Goal: Transaction & Acquisition: Purchase product/service

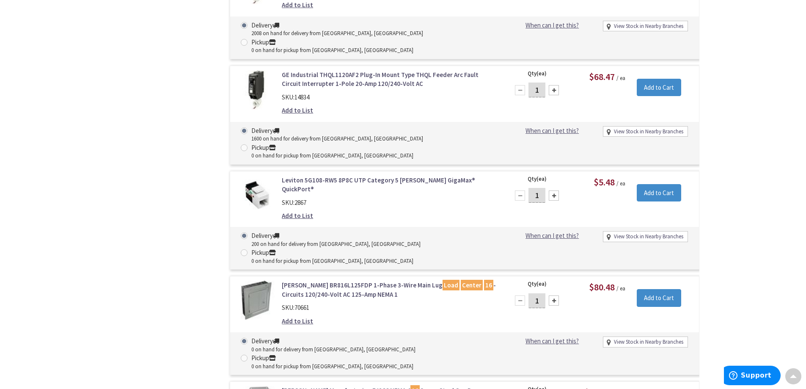
scroll to position [1215, 0]
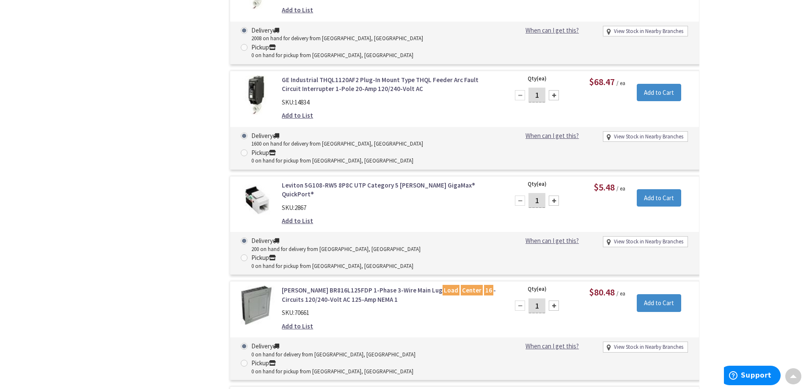
click at [333, 286] on link "Eaton BR816L125FDP 1-Phase 3-Wire Main Lug Load Center 16 -Circuits 120/240-Vol…" at bounding box center [389, 295] width 215 height 18
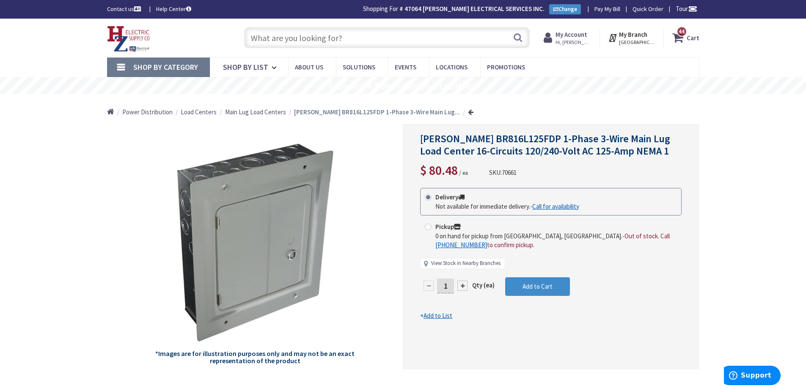
click at [482, 261] on link "View Stock in Nearby Branches" at bounding box center [465, 263] width 69 height 8
select select "data-availability"
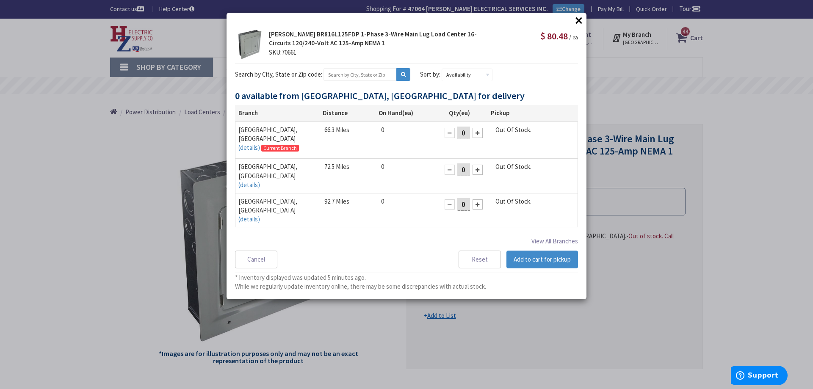
click at [578, 22] on button "×" at bounding box center [578, 20] width 13 height 13
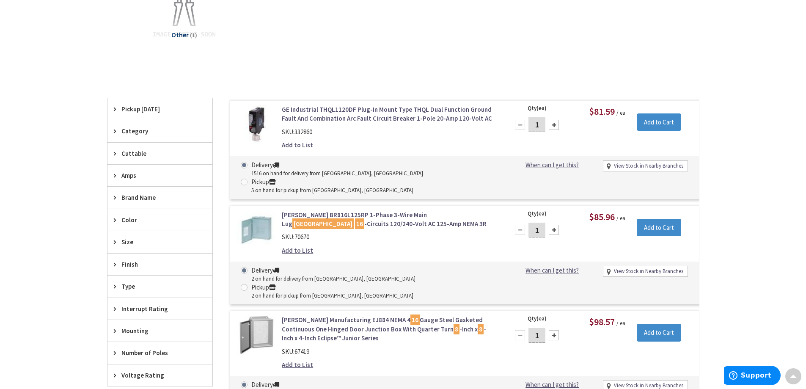
scroll to position [238, 0]
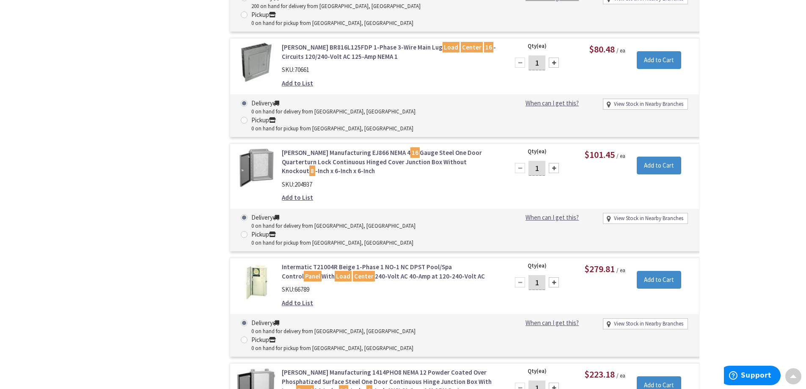
scroll to position [1585, 0]
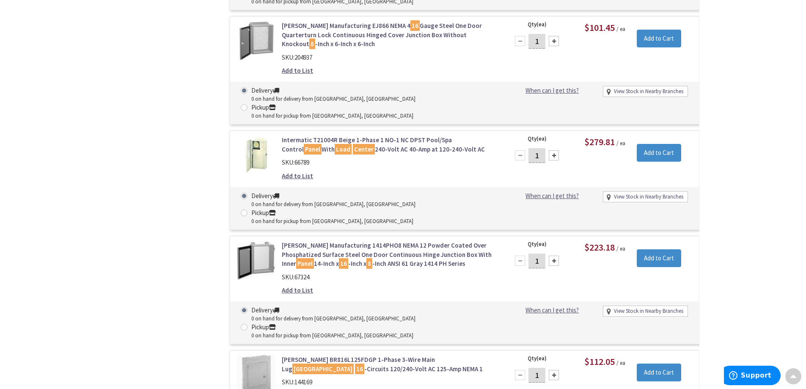
click at [358, 355] on link "Eaton BR816L125FDGP 1-Phase 3-Wire Main Lug Load Center 16 -Circuits 120/240-Vo…" at bounding box center [389, 364] width 215 height 18
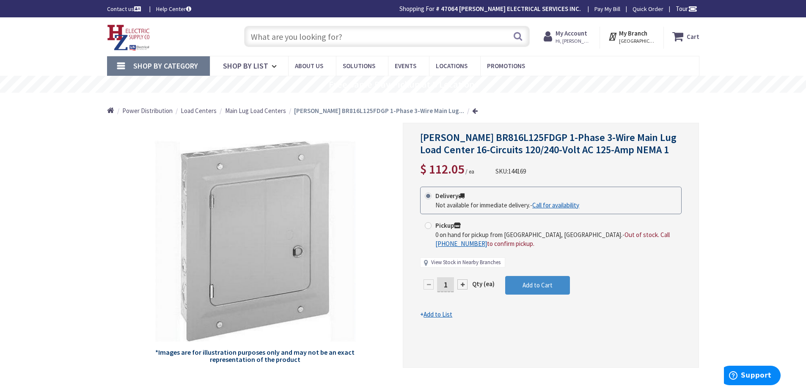
click at [488, 262] on link "View Stock in Nearby Branches" at bounding box center [465, 263] width 69 height 8
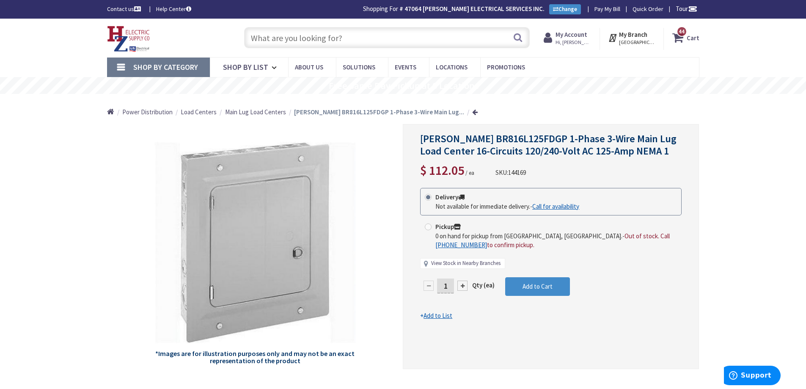
click at [476, 262] on link "View Stock in Nearby Branches" at bounding box center [465, 263] width 69 height 8
select select "data-availability"
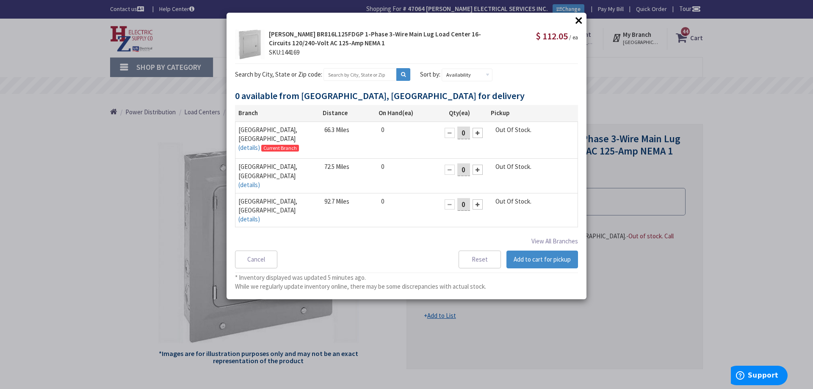
click at [577, 18] on button "×" at bounding box center [578, 20] width 13 height 13
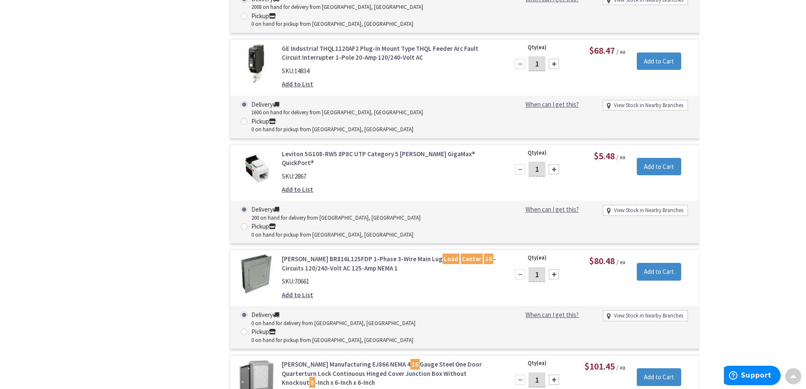
scroll to position [1204, 0]
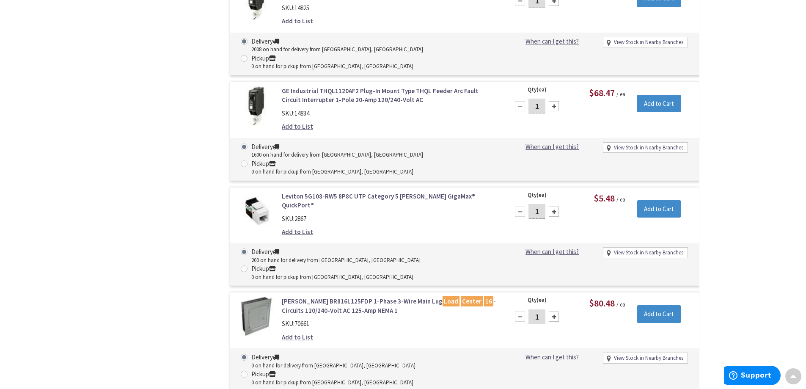
click at [351, 297] on link "Eaton BR816L125FDP 1-Phase 3-Wire Main Lug Load Center 16 -Circuits 120/240-Vol…" at bounding box center [389, 306] width 215 height 18
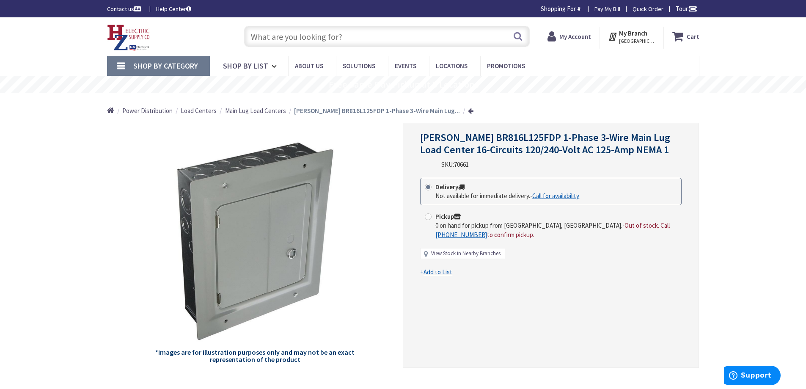
click at [481, 252] on link "View Stock in Nearby Branches" at bounding box center [465, 254] width 69 height 8
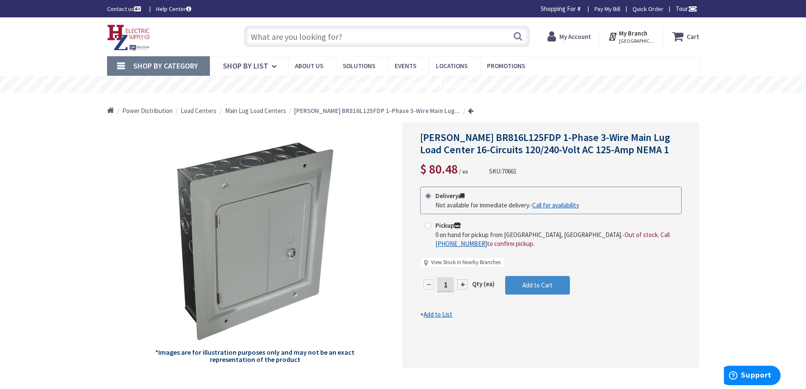
click at [493, 264] on link "View Stock in Nearby Branches" at bounding box center [465, 263] width 69 height 8
select select "data-availability"
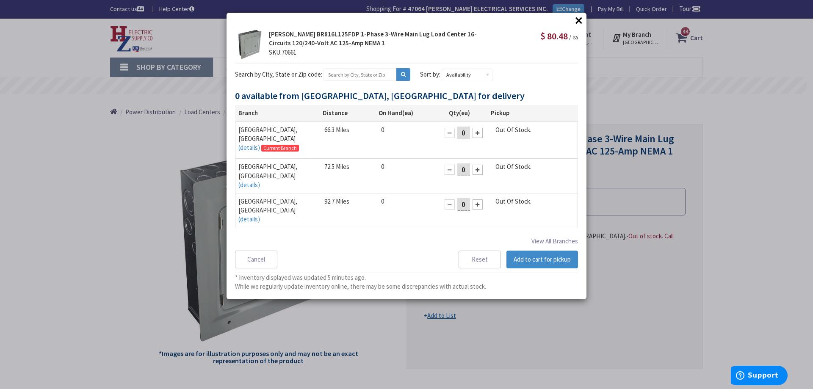
click at [579, 18] on button "×" at bounding box center [578, 20] width 13 height 13
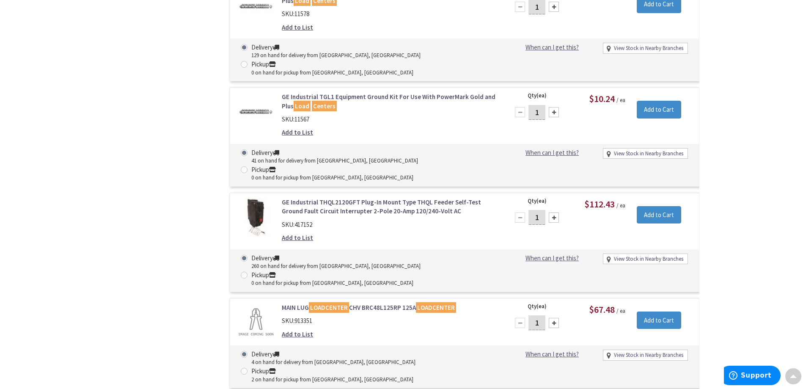
scroll to position [786, 0]
click at [360, 303] on link "MAIN LUG LOADCENTER CHV BRC48L125RP 125A LOADCENTER" at bounding box center [389, 307] width 215 height 9
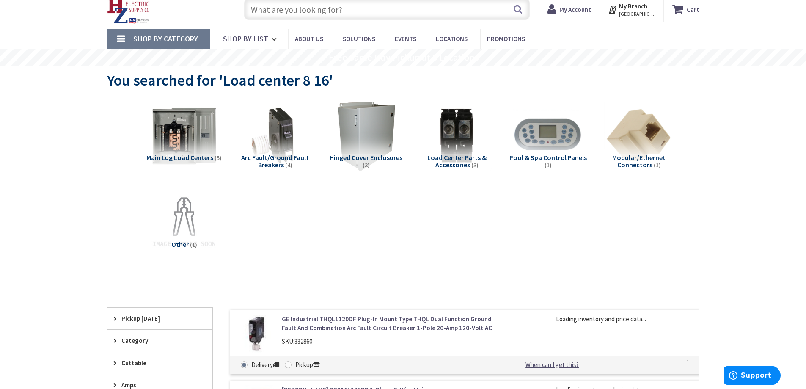
scroll to position [42, 0]
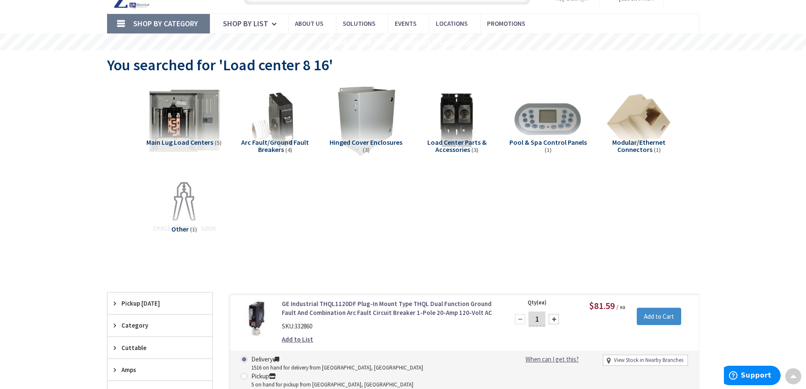
click at [195, 127] on img at bounding box center [184, 121] width 77 height 77
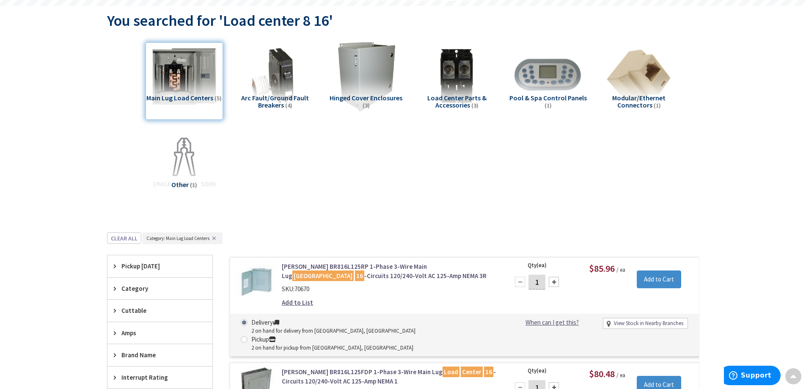
scroll to position [0, 0]
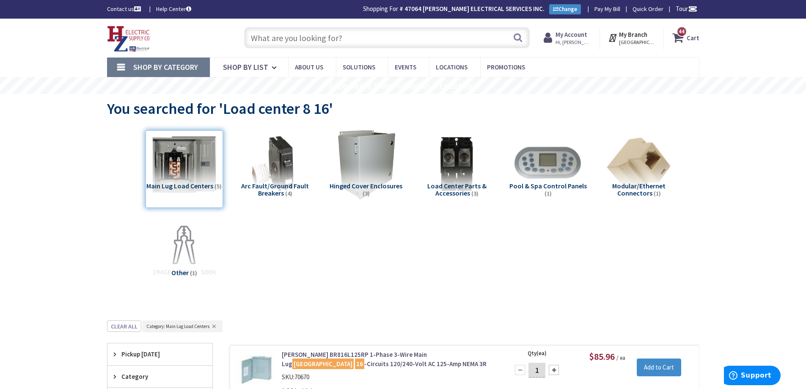
click at [302, 38] on input "text" at bounding box center [387, 37] width 286 height 21
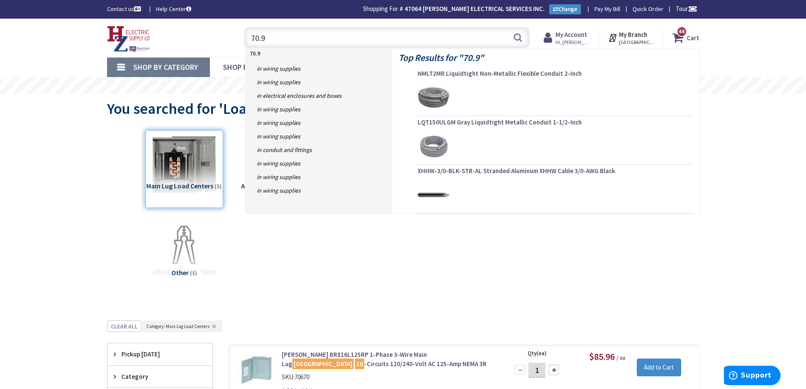
type input "70.97"
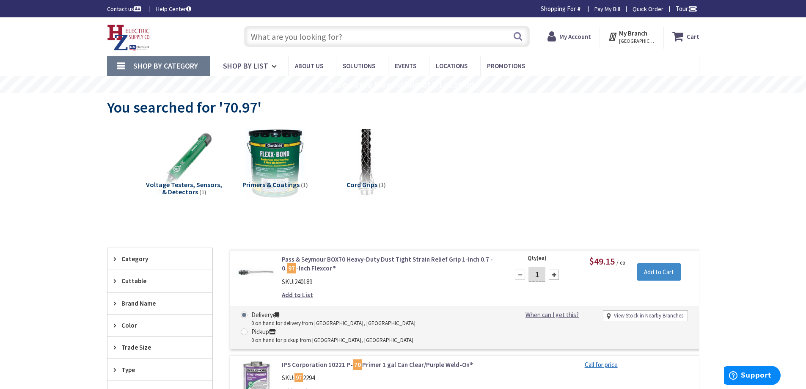
click at [358, 31] on input "text" at bounding box center [387, 36] width 286 height 21
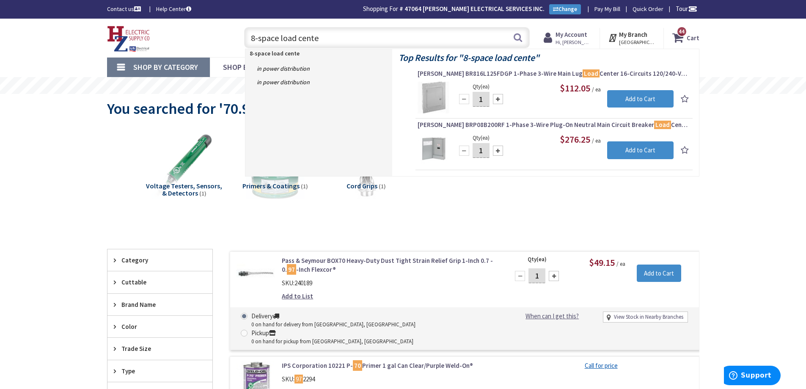
type input "8-space load center"
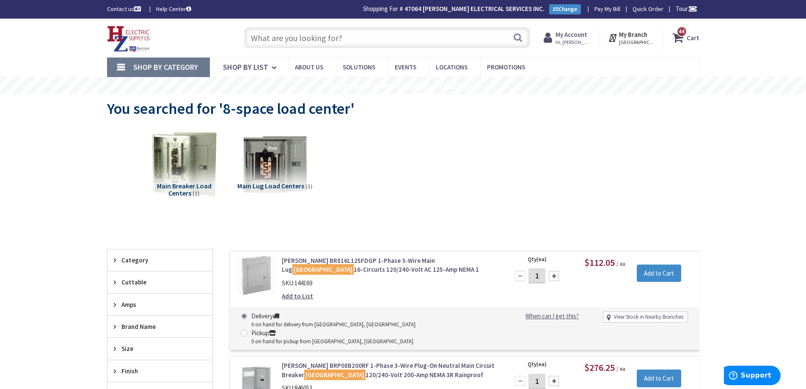
click at [311, 39] on input "text" at bounding box center [387, 37] width 286 height 21
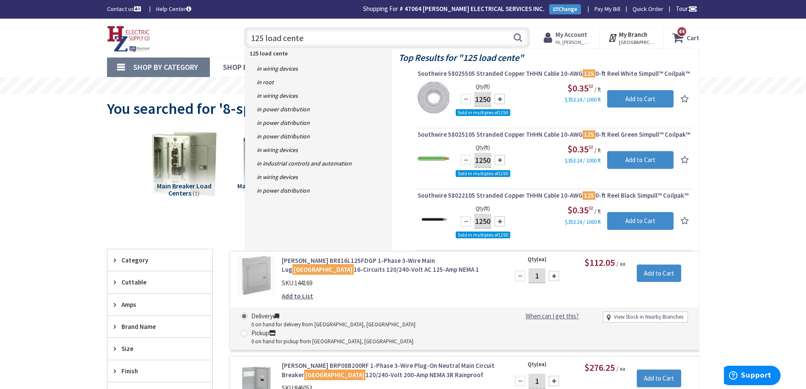
type input "125 load center"
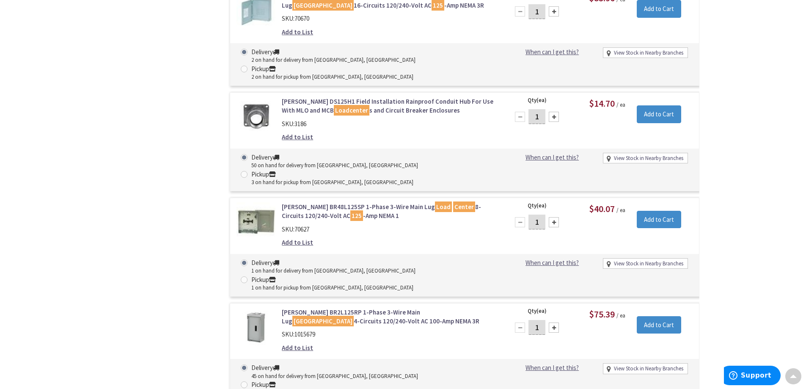
scroll to position [1398, 0]
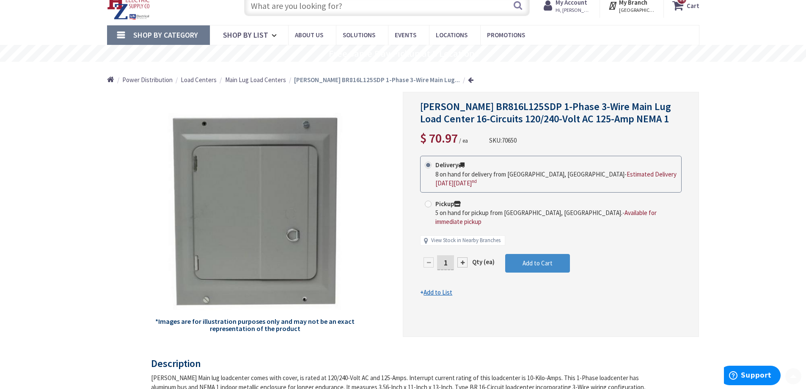
scroll to position [85, 0]
